Goal: Task Accomplishment & Management: Use online tool/utility

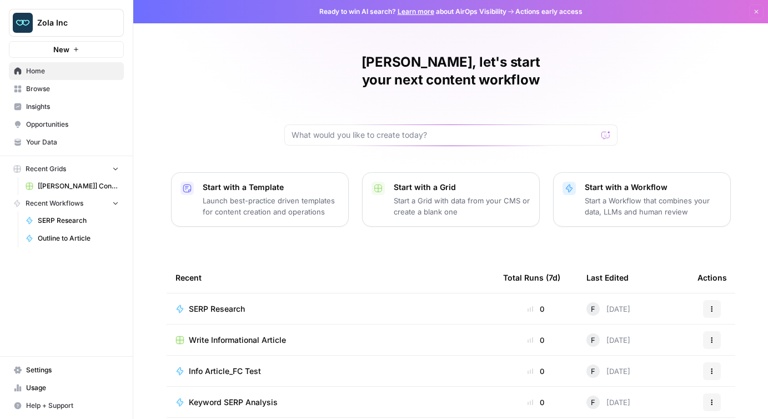
click at [62, 105] on span "Insights" at bounding box center [72, 107] width 93 height 10
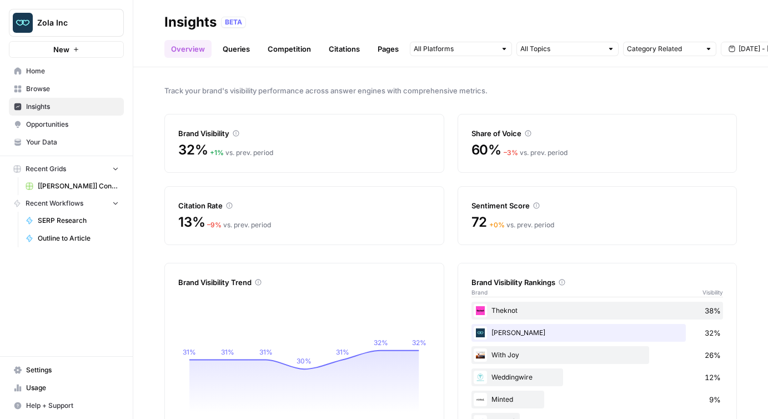
click at [47, 145] on span "Your Data" at bounding box center [72, 142] width 93 height 10
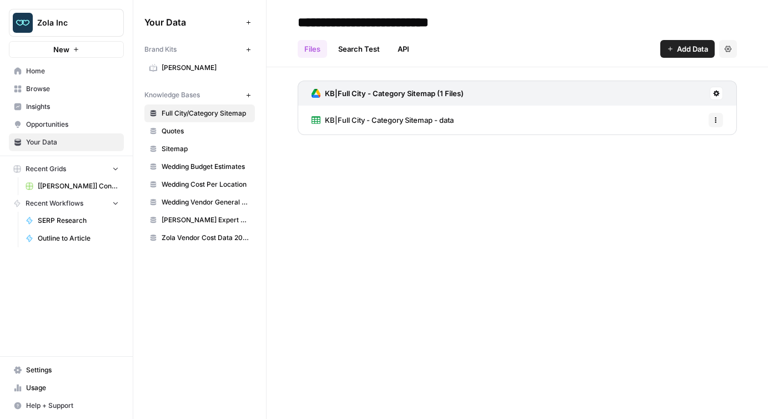
click at [190, 164] on span "Wedding Budget Estimates" at bounding box center [206, 167] width 88 height 10
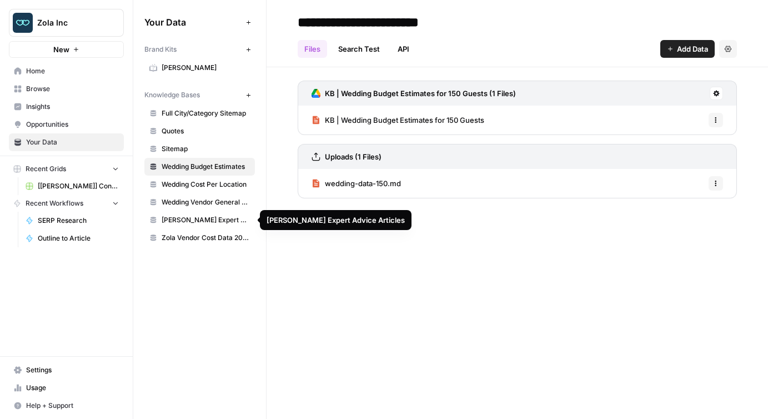
click at [208, 218] on span "[PERSON_NAME] Expert Advice Articles" at bounding box center [206, 220] width 88 height 10
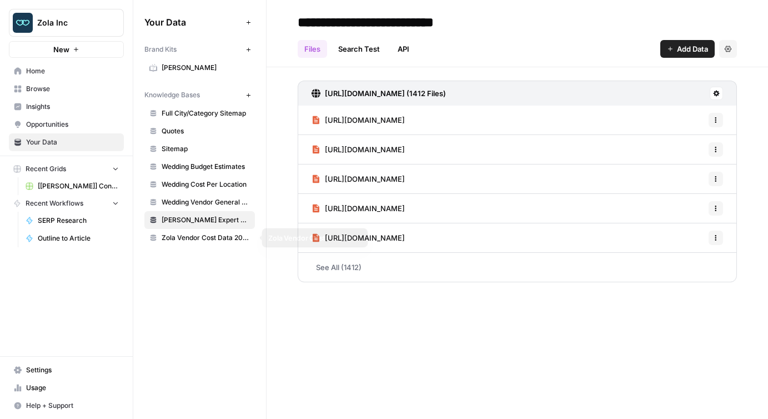
click at [190, 237] on span "Zola Vendor Cost Data 2025" at bounding box center [206, 238] width 88 height 10
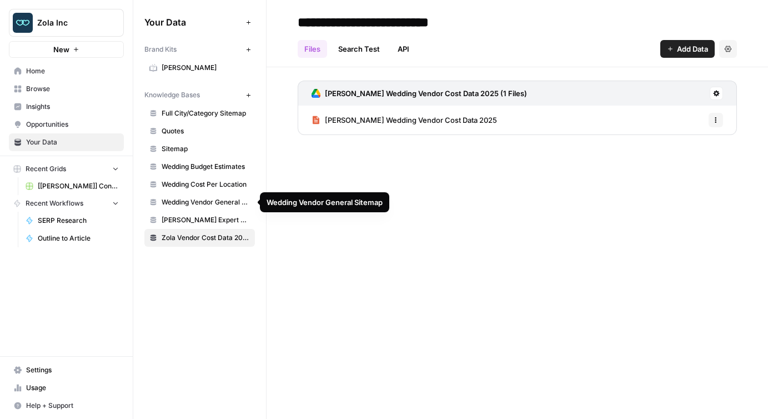
click at [364, 114] on span "[PERSON_NAME] Wedding Vendor Cost Data 2025" at bounding box center [411, 119] width 172 height 11
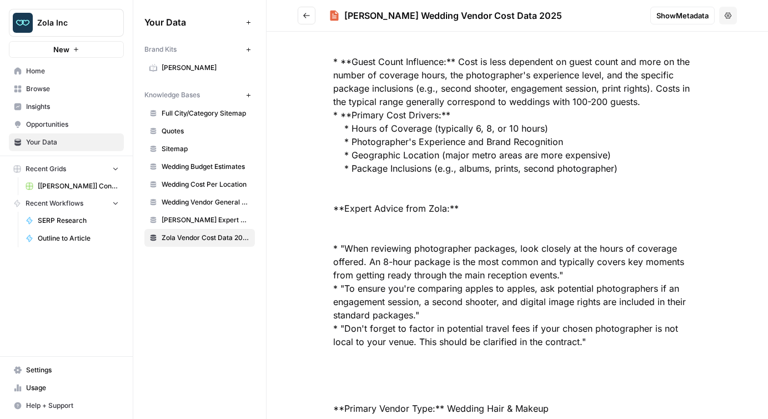
scroll to position [3294, 0]
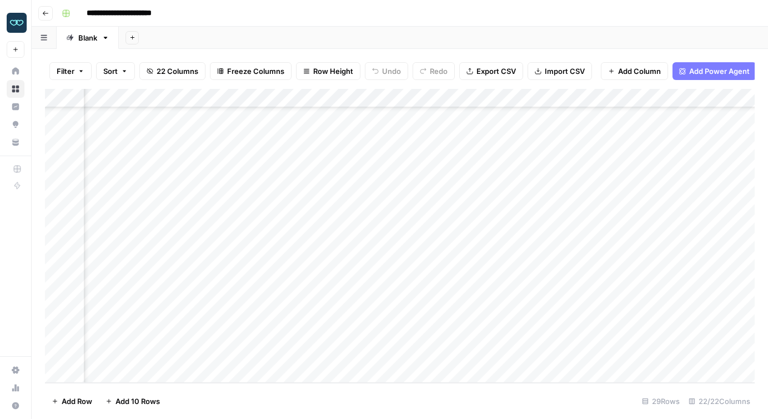
scroll to position [290, 1140]
click at [568, 277] on div "Add Column" at bounding box center [400, 236] width 710 height 294
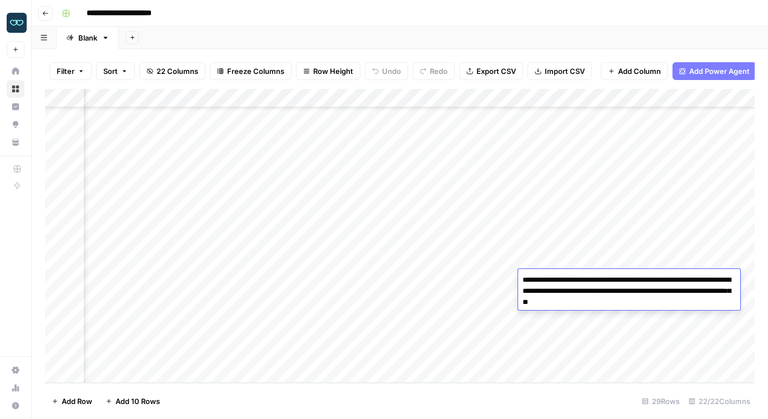
click at [568, 277] on textarea "**********" at bounding box center [629, 291] width 222 height 38
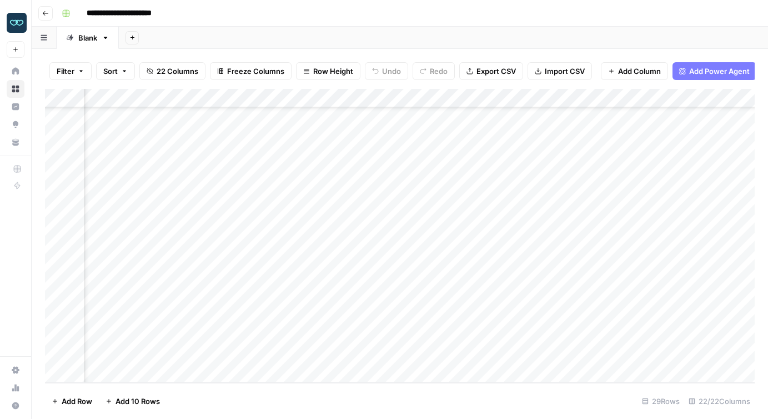
click at [569, 349] on div "Add Column" at bounding box center [400, 236] width 710 height 294
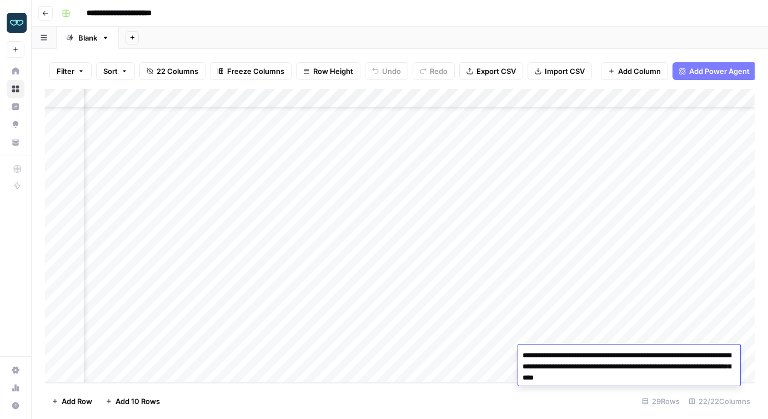
click at [569, 349] on textarea "**********" at bounding box center [629, 367] width 222 height 38
click at [483, 221] on div "Add Column" at bounding box center [400, 236] width 710 height 294
